Goal: Information Seeking & Learning: Check status

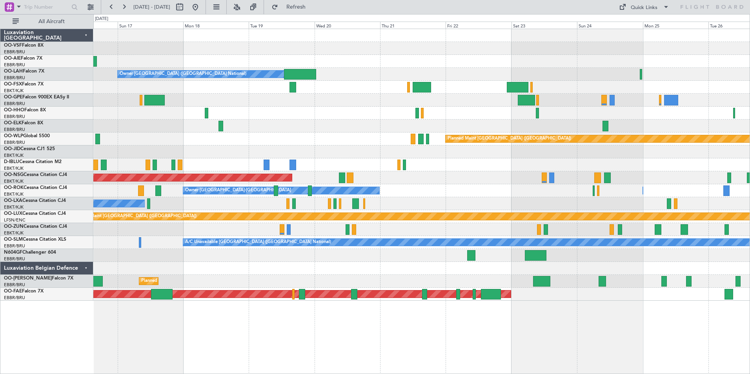
click at [257, 99] on div "Planned Maint [GEOGRAPHIC_DATA] ([GEOGRAPHIC_DATA] National)" at bounding box center [421, 100] width 657 height 13
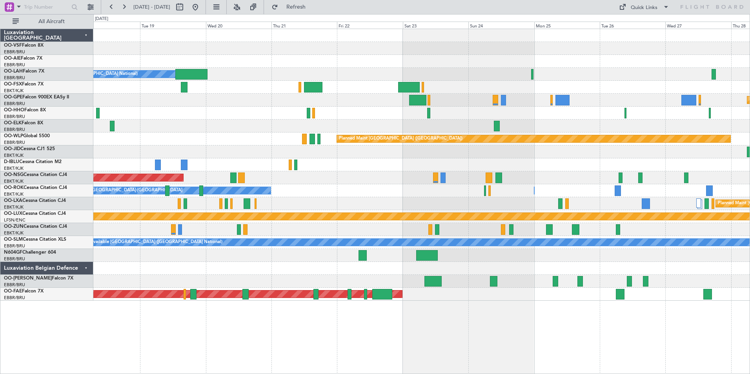
click at [480, 99] on div "Planned Maint [GEOGRAPHIC_DATA] ([GEOGRAPHIC_DATA] National)" at bounding box center [421, 100] width 657 height 13
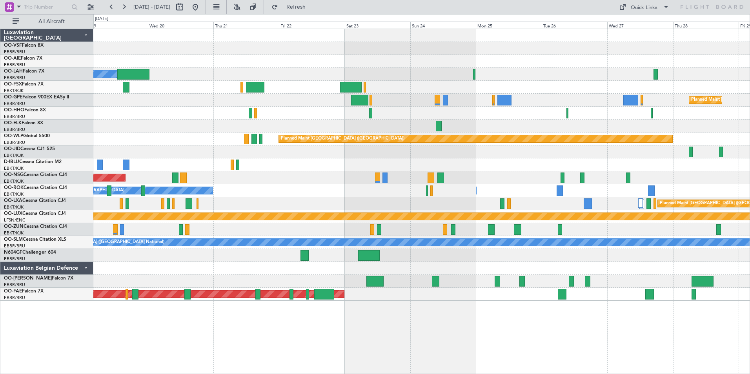
click at [543, 101] on div "Planned Maint [GEOGRAPHIC_DATA] ([GEOGRAPHIC_DATA] National)" at bounding box center [421, 100] width 657 height 13
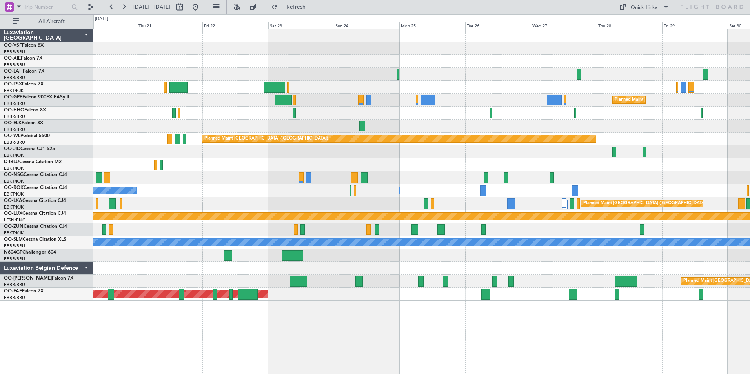
click at [485, 100] on div "Planned Maint [GEOGRAPHIC_DATA] ([GEOGRAPHIC_DATA] National)" at bounding box center [421, 100] width 657 height 13
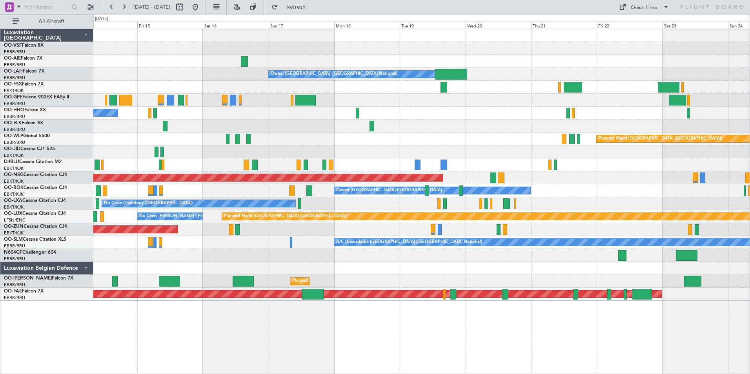
click at [545, 105] on div "No Crew [GEOGRAPHIC_DATA] ([GEOGRAPHIC_DATA] National)" at bounding box center [421, 100] width 657 height 13
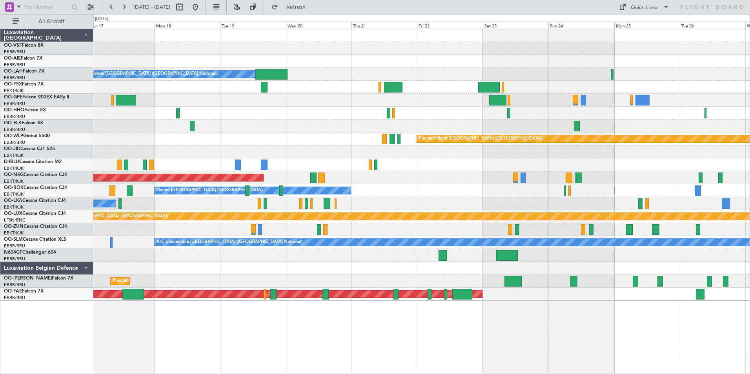
click at [378, 95] on div "Planned Maint [GEOGRAPHIC_DATA] ([GEOGRAPHIC_DATA] National)" at bounding box center [421, 100] width 657 height 13
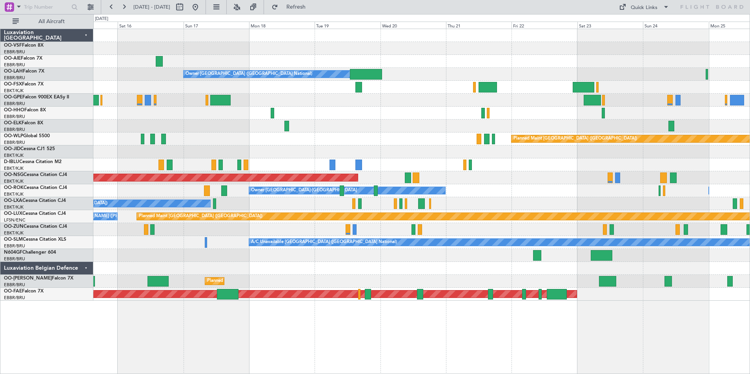
click at [361, 106] on div at bounding box center [421, 100] width 657 height 13
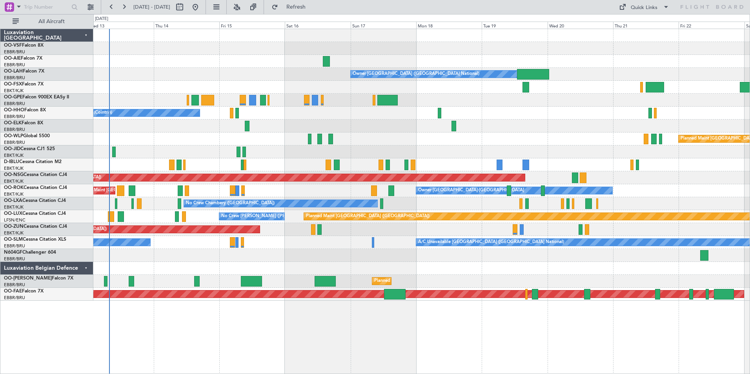
click at [361, 105] on div "No Crew [GEOGRAPHIC_DATA] ([GEOGRAPHIC_DATA] National)" at bounding box center [421, 100] width 657 height 13
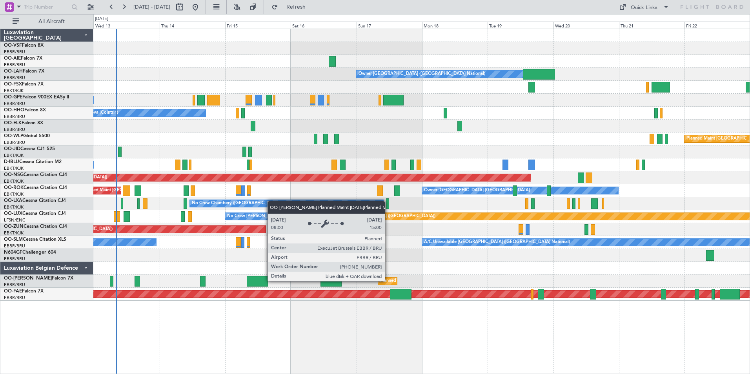
click at [389, 281] on div "Planned Maint [GEOGRAPHIC_DATA] ([GEOGRAPHIC_DATA] National)" at bounding box center [451, 281] width 142 height 12
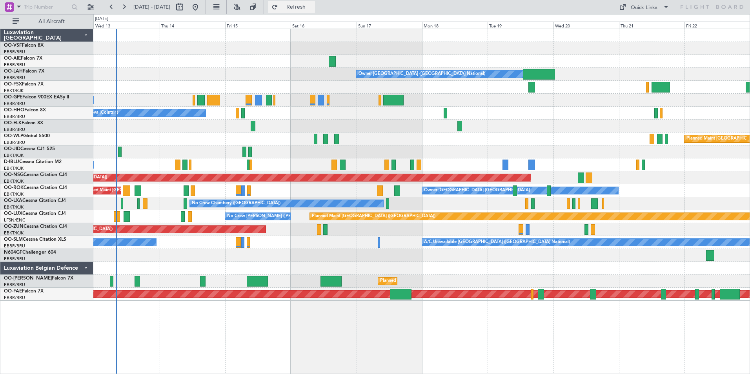
click at [313, 7] on span "Refresh" at bounding box center [296, 6] width 33 height 5
click at [313, 6] on span "Refresh" at bounding box center [296, 6] width 33 height 5
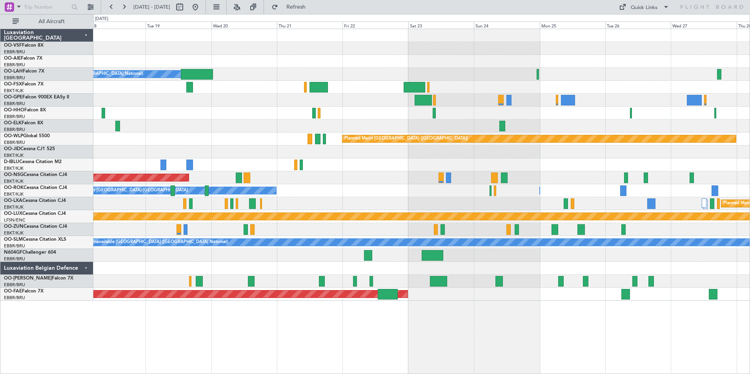
click at [265, 322] on div "Owner [GEOGRAPHIC_DATA] ([GEOGRAPHIC_DATA] National) Planned Maint [GEOGRAPHIC_…" at bounding box center [421, 202] width 657 height 346
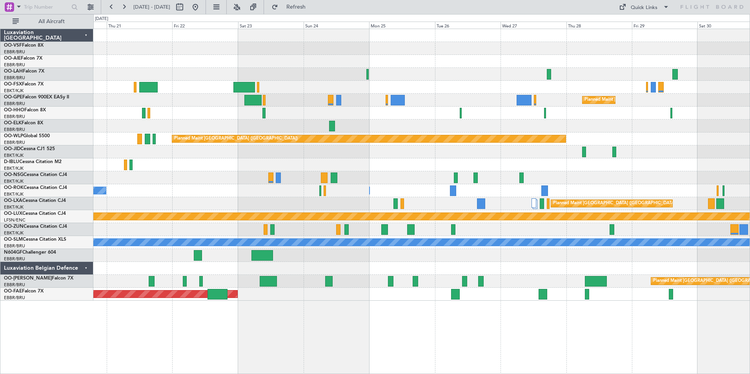
click at [411, 294] on div "Planned Maint Kortrijk-[GEOGRAPHIC_DATA]" at bounding box center [421, 294] width 657 height 13
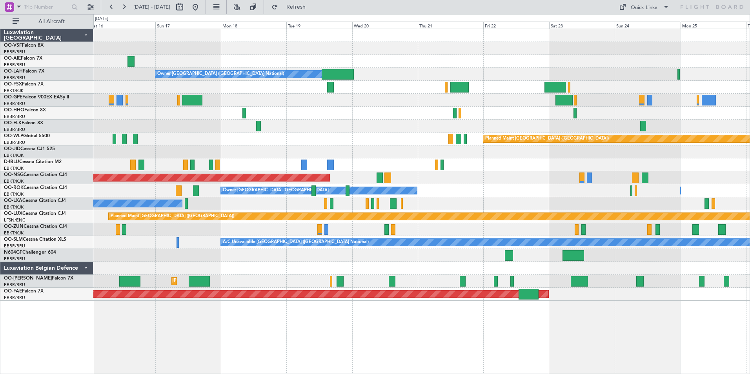
click at [626, 338] on div "Owner [GEOGRAPHIC_DATA] ([GEOGRAPHIC_DATA] National) Planned Maint [GEOGRAPHIC_…" at bounding box center [421, 202] width 657 height 346
click at [313, 5] on span "Refresh" at bounding box center [296, 6] width 33 height 5
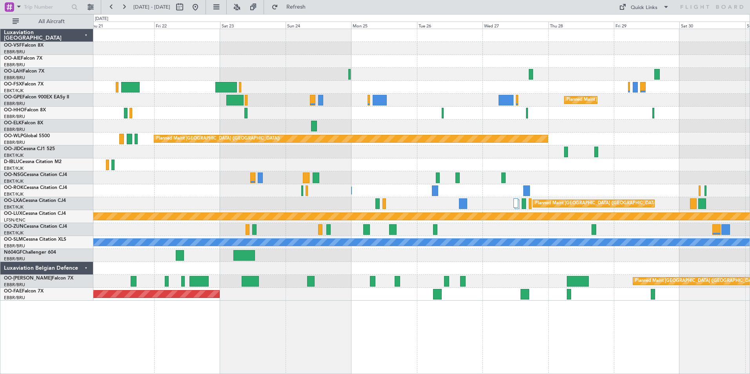
click at [310, 307] on div "Planned Maint [GEOGRAPHIC_DATA] ([GEOGRAPHIC_DATA]) Planned [GEOGRAPHIC_DATA][P…" at bounding box center [421, 202] width 657 height 346
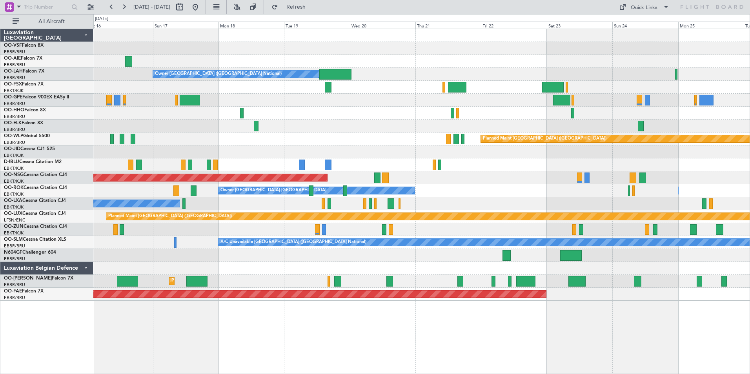
click at [547, 324] on div "Owner [GEOGRAPHIC_DATA] ([GEOGRAPHIC_DATA] National) Planned Maint [GEOGRAPHIC_…" at bounding box center [421, 202] width 657 height 346
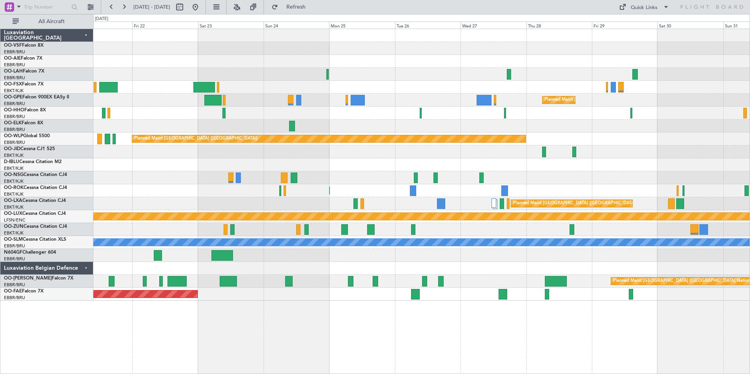
click at [246, 315] on div "Planned Maint [GEOGRAPHIC_DATA] ([GEOGRAPHIC_DATA]) Planned [GEOGRAPHIC_DATA][P…" at bounding box center [421, 202] width 657 height 346
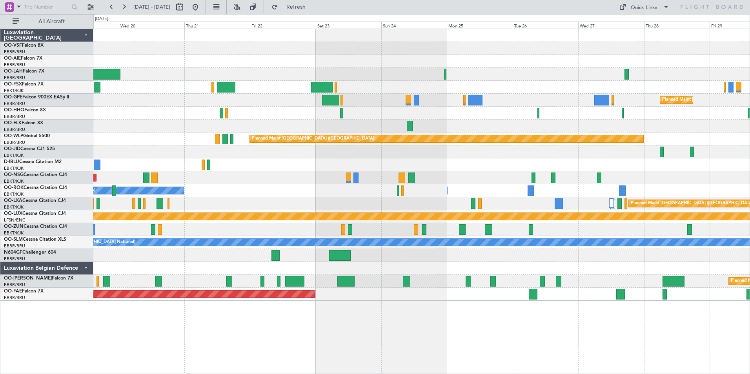
click at [704, 298] on div "Planned Maint Kortrijk-[GEOGRAPHIC_DATA]" at bounding box center [421, 294] width 657 height 13
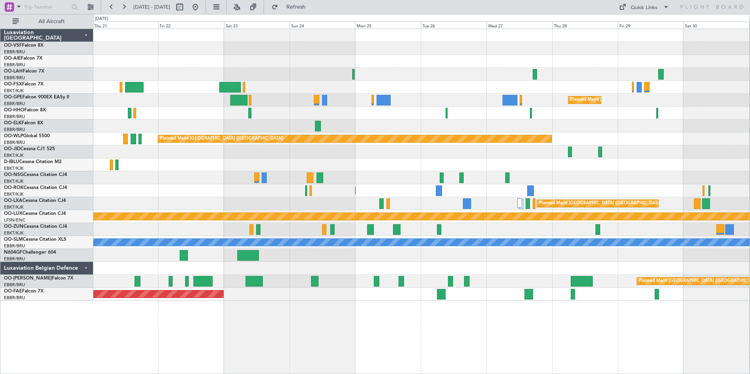
click at [508, 329] on div "Planned Maint [GEOGRAPHIC_DATA] ([GEOGRAPHIC_DATA]) Planned [GEOGRAPHIC_DATA][P…" at bounding box center [421, 202] width 657 height 346
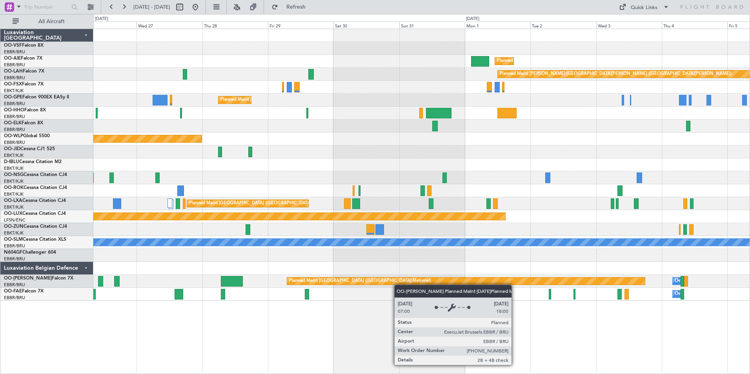
click at [350, 284] on div "Planned Maint [GEOGRAPHIC_DATA] ([GEOGRAPHIC_DATA]) Planned [GEOGRAPHIC_DATA][P…" at bounding box center [421, 165] width 657 height 272
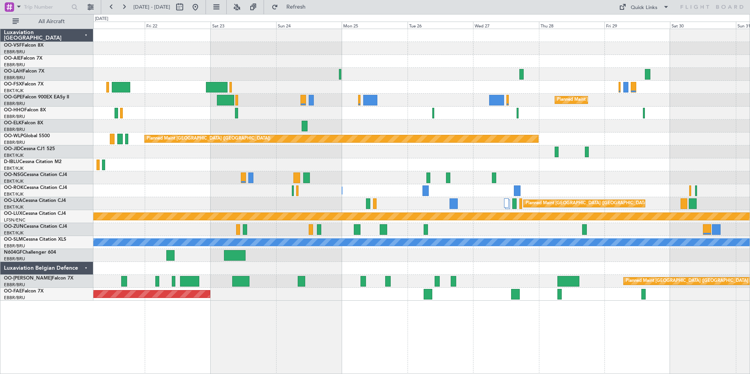
click at [567, 257] on div "Planned Maint [GEOGRAPHIC_DATA] ([GEOGRAPHIC_DATA]) Planned [GEOGRAPHIC_DATA][P…" at bounding box center [421, 165] width 657 height 272
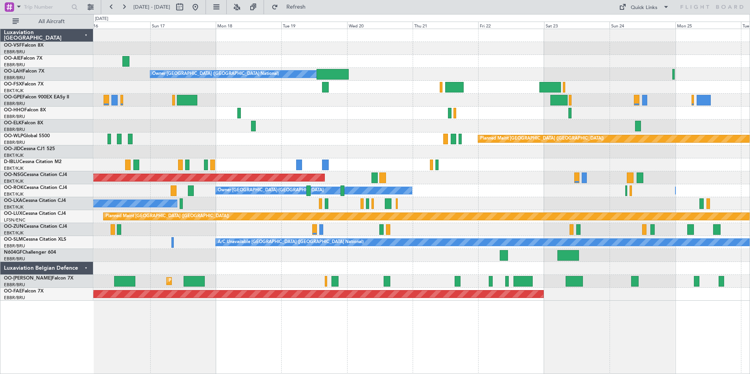
click at [466, 262] on div at bounding box center [421, 255] width 657 height 13
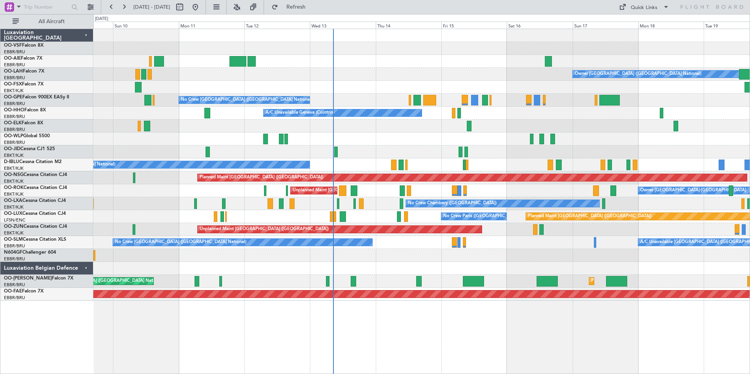
click at [553, 256] on div at bounding box center [421, 255] width 657 height 13
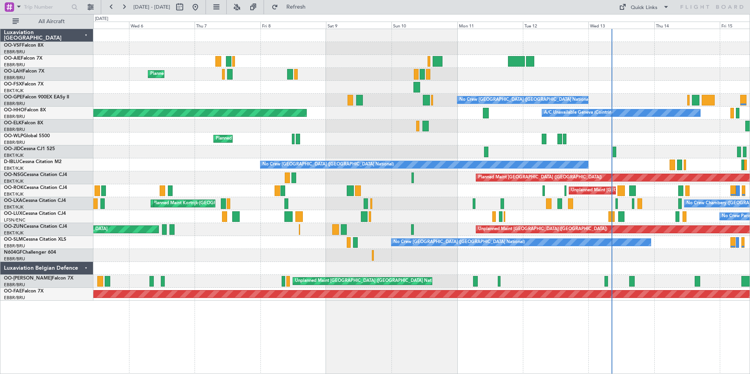
click at [166, 282] on div "Unplanned Maint [GEOGRAPHIC_DATA] ([GEOGRAPHIC_DATA] National) Planned Maint [G…" at bounding box center [421, 281] width 657 height 13
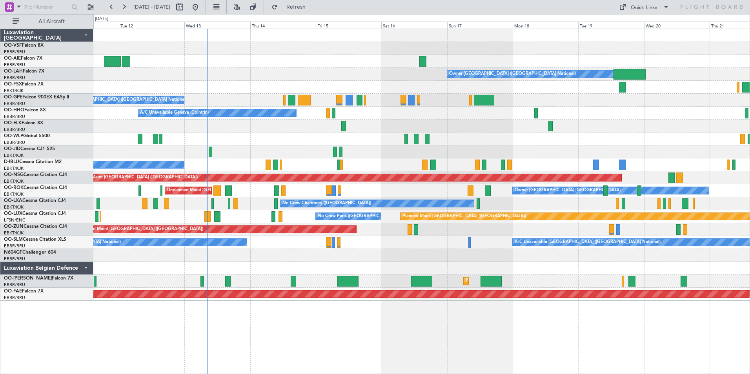
click at [378, 285] on div "Planned Maint [GEOGRAPHIC_DATA] ([GEOGRAPHIC_DATA] National) Unplanned Maint [G…" at bounding box center [421, 281] width 657 height 13
click at [330, 313] on div "Owner [GEOGRAPHIC_DATA] ([GEOGRAPHIC_DATA] National) No Crew [GEOGRAPHIC_DATA] …" at bounding box center [421, 202] width 657 height 346
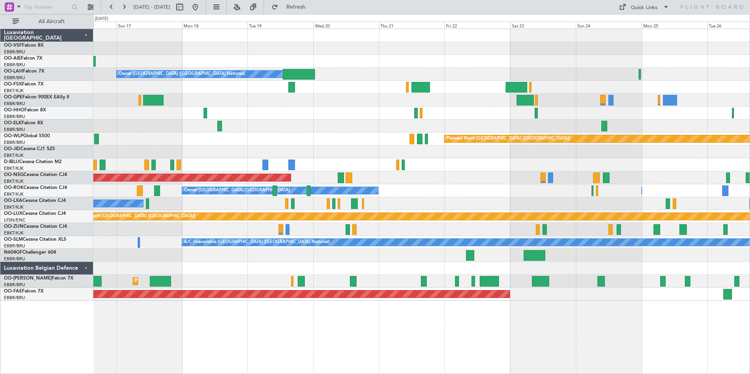
click at [461, 308] on div "Owner [GEOGRAPHIC_DATA] ([GEOGRAPHIC_DATA] National) Planned Maint [GEOGRAPHIC_…" at bounding box center [421, 202] width 657 height 346
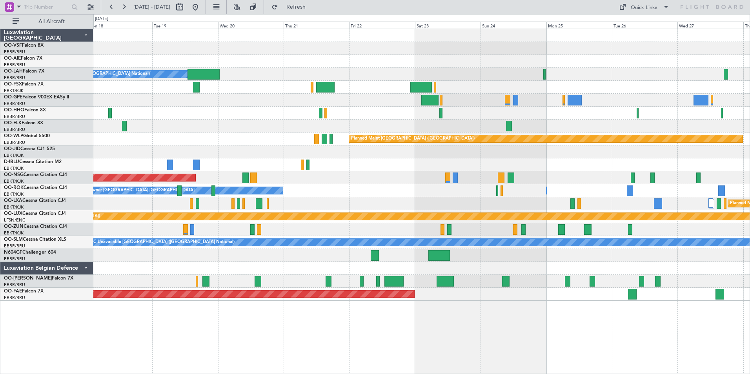
click at [420, 310] on div "Owner [GEOGRAPHIC_DATA] ([GEOGRAPHIC_DATA] National) Planned Maint [GEOGRAPHIC_…" at bounding box center [421, 202] width 657 height 346
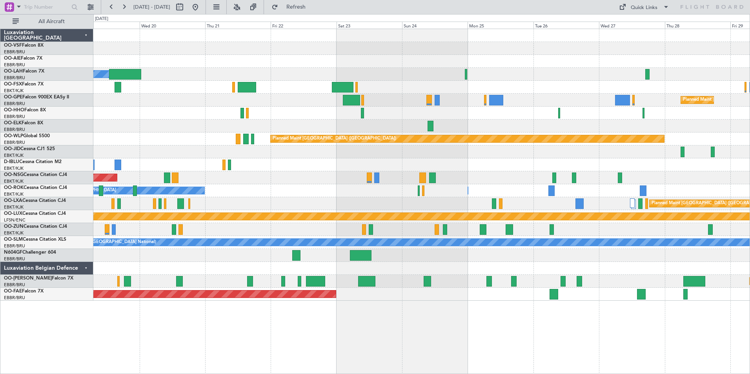
click at [421, 313] on div "Owner [GEOGRAPHIC_DATA] ([GEOGRAPHIC_DATA] National) Planned Maint [GEOGRAPHIC_…" at bounding box center [421, 202] width 657 height 346
click at [437, 321] on div "Owner [GEOGRAPHIC_DATA] ([GEOGRAPHIC_DATA] National) Planned Maint [GEOGRAPHIC_…" at bounding box center [421, 202] width 657 height 346
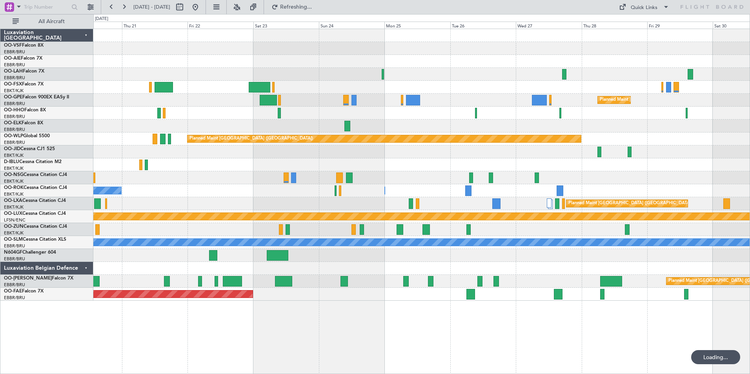
click at [463, 321] on div "Planned Maint [PERSON_NAME]-[GEOGRAPHIC_DATA][PERSON_NAME] ([GEOGRAPHIC_DATA][P…" at bounding box center [421, 202] width 657 height 346
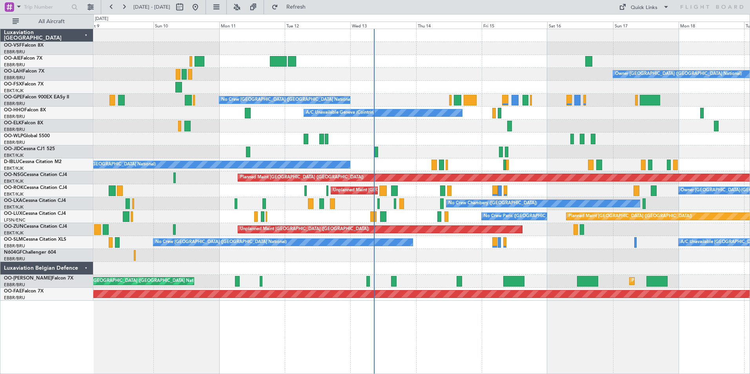
click at [396, 167] on div "No Crew [GEOGRAPHIC_DATA] ([GEOGRAPHIC_DATA] National)" at bounding box center [421, 165] width 657 height 13
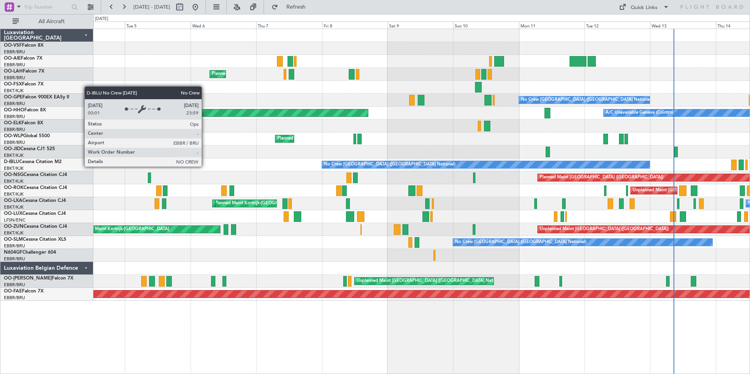
click at [505, 166] on div "No Crew [GEOGRAPHIC_DATA] ([GEOGRAPHIC_DATA] National)" at bounding box center [486, 164] width 328 height 7
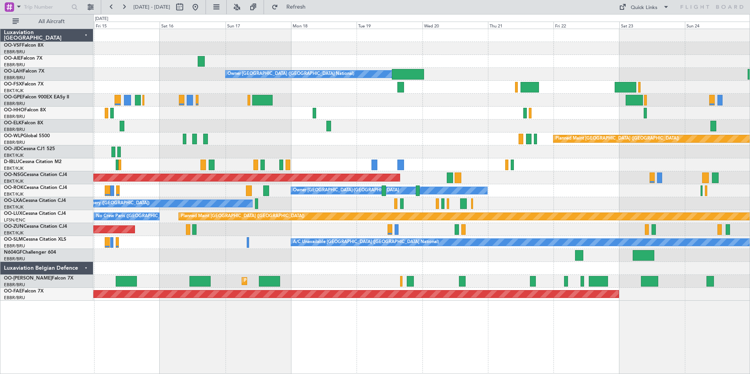
click at [325, 273] on div "Owner [GEOGRAPHIC_DATA] ([GEOGRAPHIC_DATA] National) No Crew [GEOGRAPHIC_DATA] …" at bounding box center [421, 165] width 657 height 272
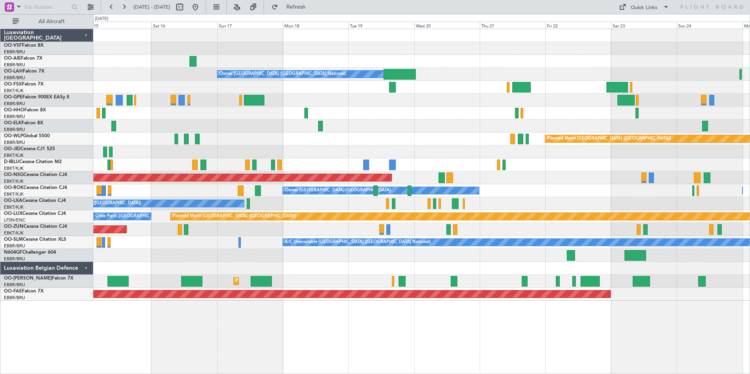
click at [324, 279] on div "Planned Maint [GEOGRAPHIC_DATA] ([GEOGRAPHIC_DATA] National)" at bounding box center [421, 281] width 657 height 13
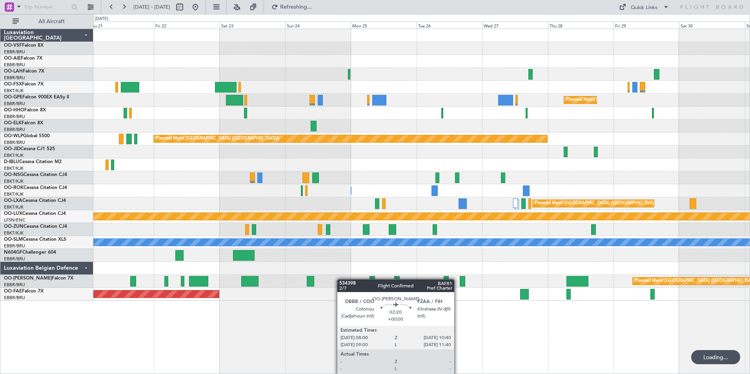
click at [293, 278] on div "Planned Maint [GEOGRAPHIC_DATA] ([GEOGRAPHIC_DATA] National)" at bounding box center [421, 281] width 657 height 13
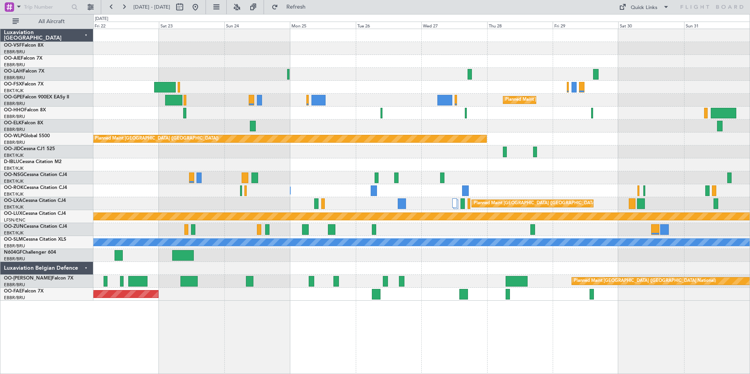
click at [521, 316] on div "Planned Maint [GEOGRAPHIC_DATA] ([GEOGRAPHIC_DATA]) Planned [GEOGRAPHIC_DATA][P…" at bounding box center [421, 202] width 657 height 346
click at [313, 5] on span "Refresh" at bounding box center [296, 6] width 33 height 5
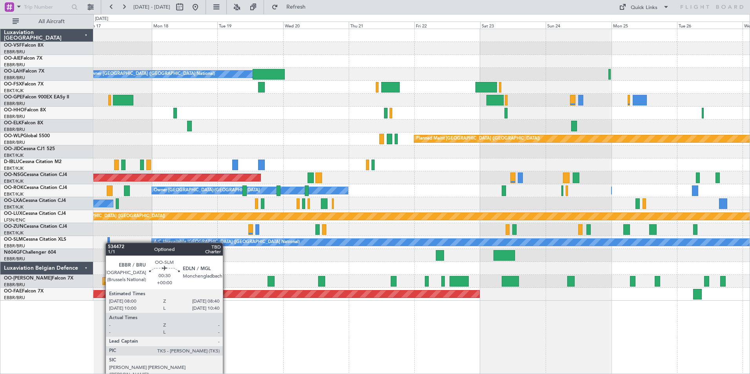
click at [109, 243] on div "Owner [GEOGRAPHIC_DATA] ([GEOGRAPHIC_DATA] National) Planned Maint [GEOGRAPHIC_…" at bounding box center [421, 165] width 657 height 272
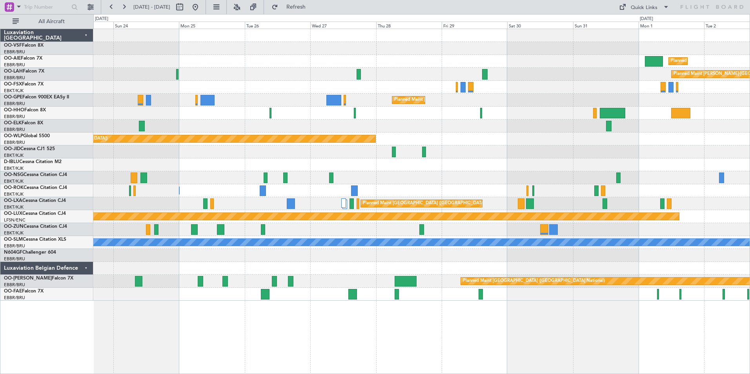
click at [228, 277] on div "Planned Maint [GEOGRAPHIC_DATA] ([GEOGRAPHIC_DATA]) Planned [GEOGRAPHIC_DATA][P…" at bounding box center [421, 165] width 657 height 272
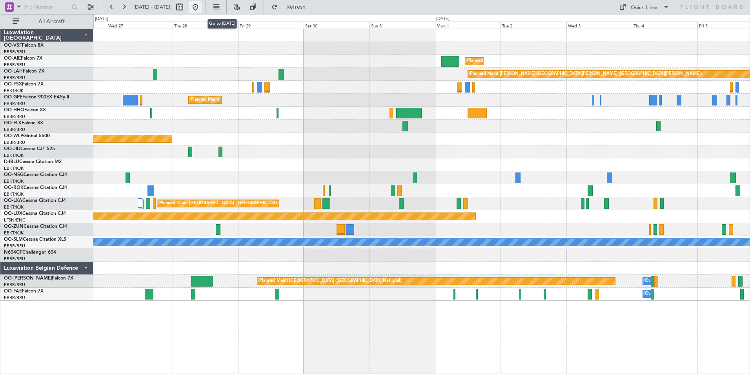
click at [202, 9] on button at bounding box center [195, 7] width 13 height 13
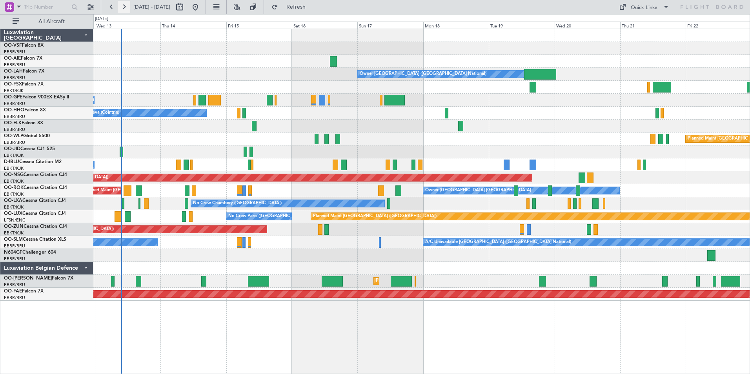
click at [127, 5] on button at bounding box center [124, 7] width 13 height 13
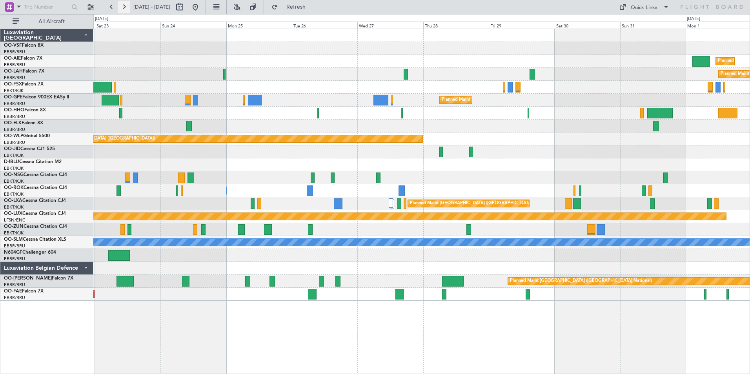
click at [127, 5] on button at bounding box center [124, 7] width 13 height 13
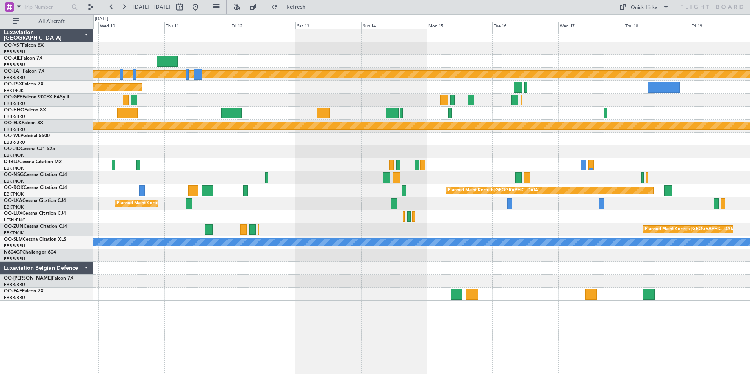
click at [305, 62] on div at bounding box center [421, 61] width 657 height 13
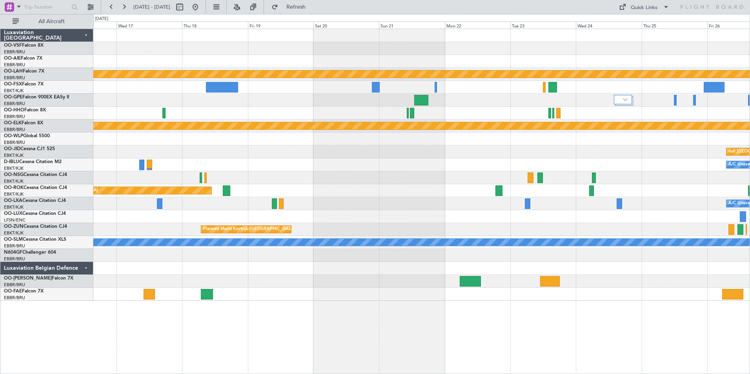
click at [159, 50] on div "Planned Maint [PERSON_NAME]-[GEOGRAPHIC_DATA][PERSON_NAME] ([GEOGRAPHIC_DATA][P…" at bounding box center [421, 165] width 657 height 272
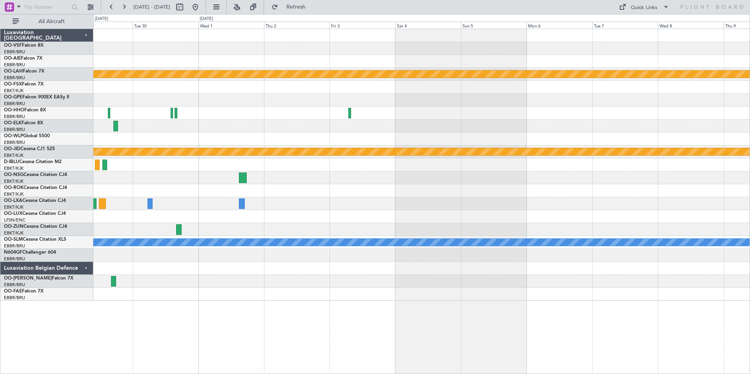
click at [379, 71] on div "Planned Maint [PERSON_NAME]-[GEOGRAPHIC_DATA][PERSON_NAME] ([GEOGRAPHIC_DATA][P…" at bounding box center [421, 165] width 657 height 272
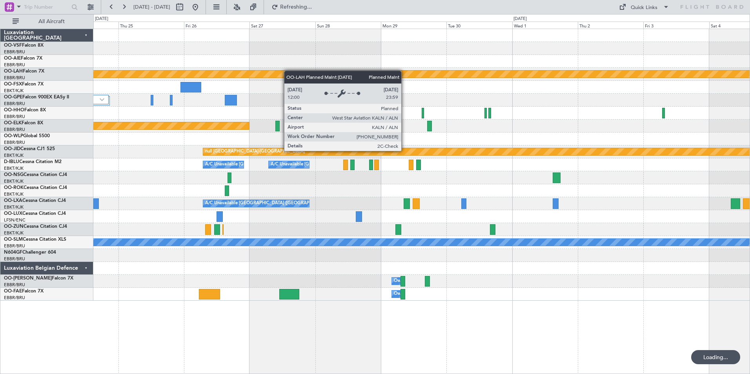
click at [361, 57] on div at bounding box center [421, 61] width 657 height 13
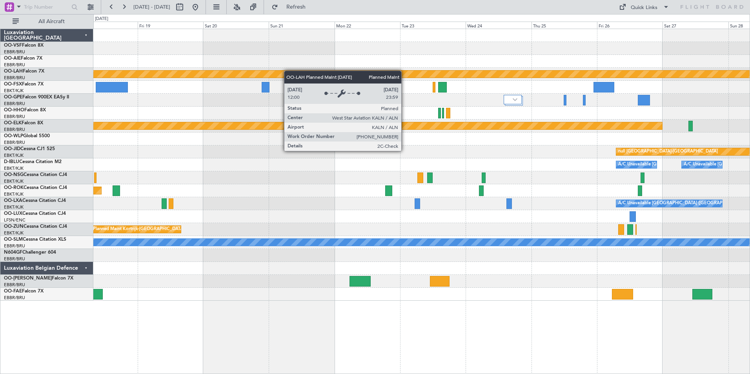
click at [416, 62] on div at bounding box center [421, 61] width 657 height 13
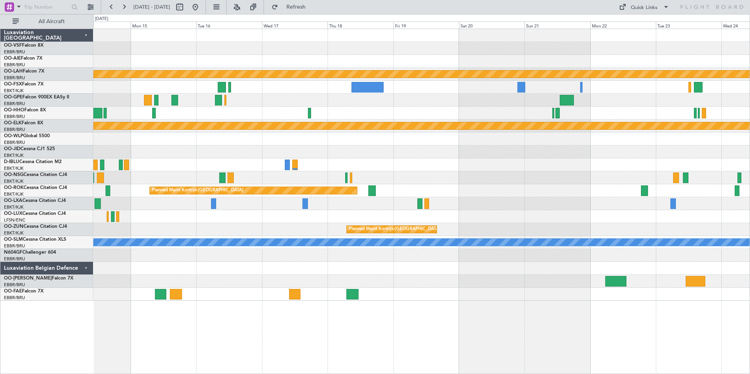
click at [535, 210] on div at bounding box center [421, 216] width 657 height 13
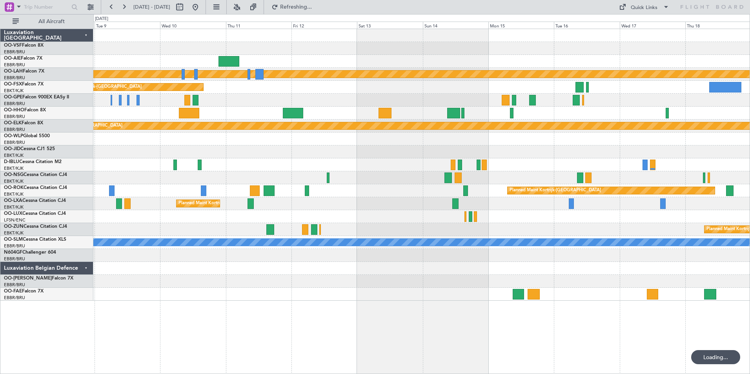
click at [456, 224] on div "Planned Maint Kortrijk-[GEOGRAPHIC_DATA]" at bounding box center [421, 229] width 657 height 13
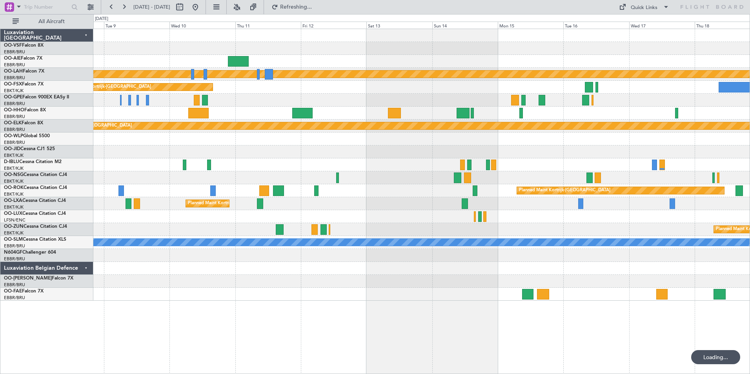
click at [442, 224] on div "Planned Maint Kortrijk-[GEOGRAPHIC_DATA]" at bounding box center [421, 229] width 657 height 13
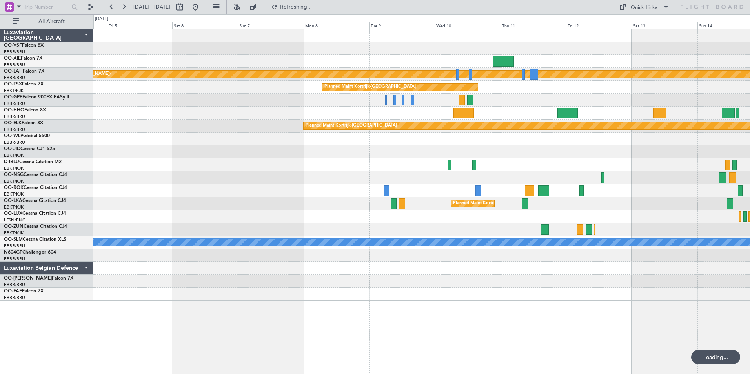
click at [420, 223] on div at bounding box center [421, 229] width 657 height 13
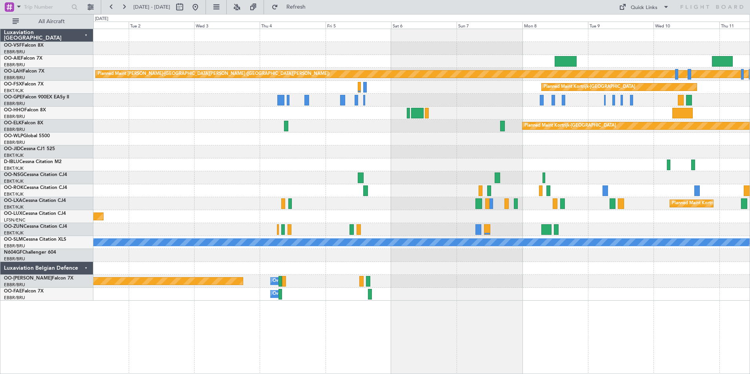
click at [368, 221] on div "Planned Maint [PERSON_NAME]-[GEOGRAPHIC_DATA][PERSON_NAME] ([GEOGRAPHIC_DATA][P…" at bounding box center [421, 165] width 657 height 272
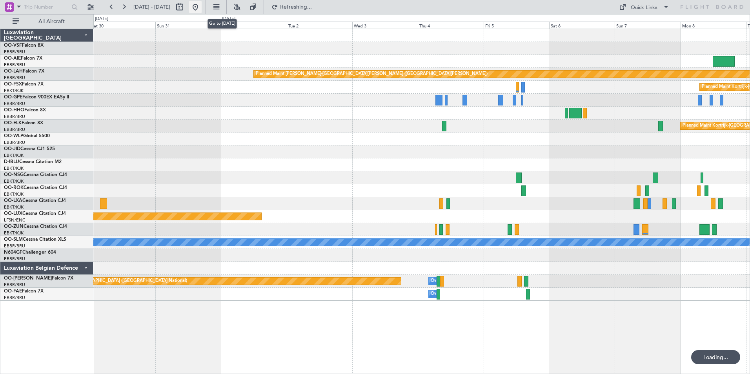
click at [202, 7] on button at bounding box center [195, 7] width 13 height 13
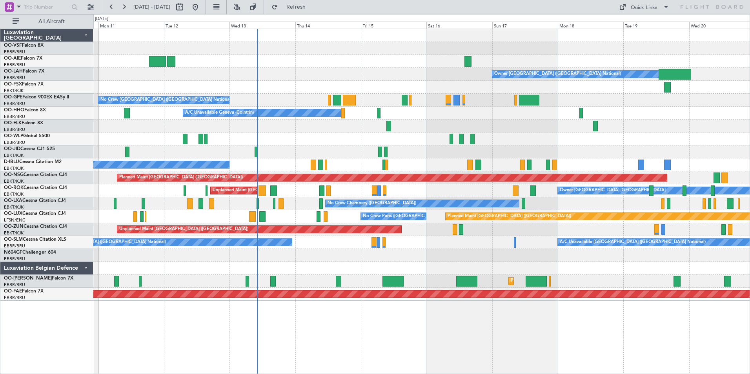
click at [358, 267] on div "Owner [GEOGRAPHIC_DATA] ([GEOGRAPHIC_DATA] National) No Crew [GEOGRAPHIC_DATA] …" at bounding box center [421, 165] width 657 height 272
